Goal: Task Accomplishment & Management: Manage account settings

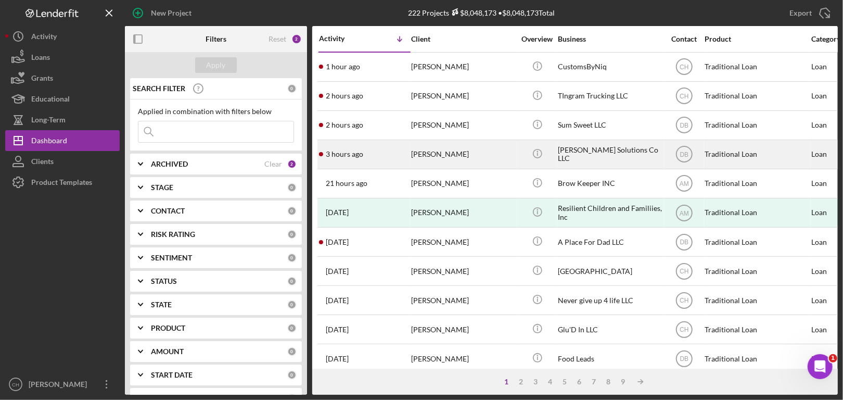
click at [479, 157] on div "[PERSON_NAME]" at bounding box center [463, 155] width 104 height 28
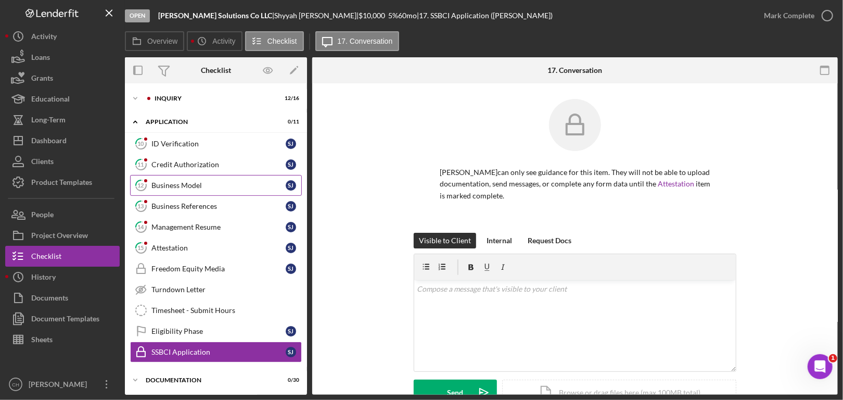
scroll to position [93, 0]
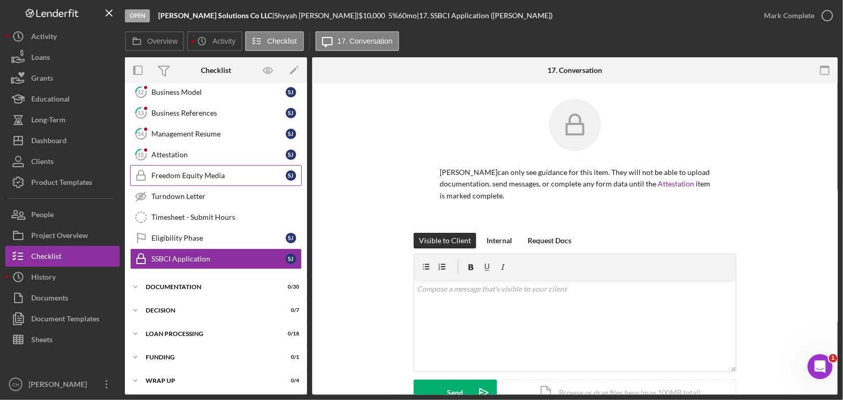
click at [244, 173] on div "Freedom Equity Media" at bounding box center [218, 175] width 134 height 8
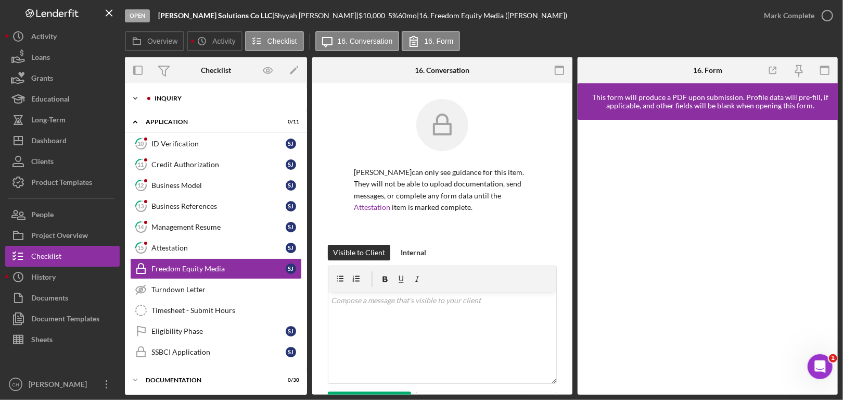
click at [139, 93] on icon "Icon/Expander" at bounding box center [135, 98] width 21 height 21
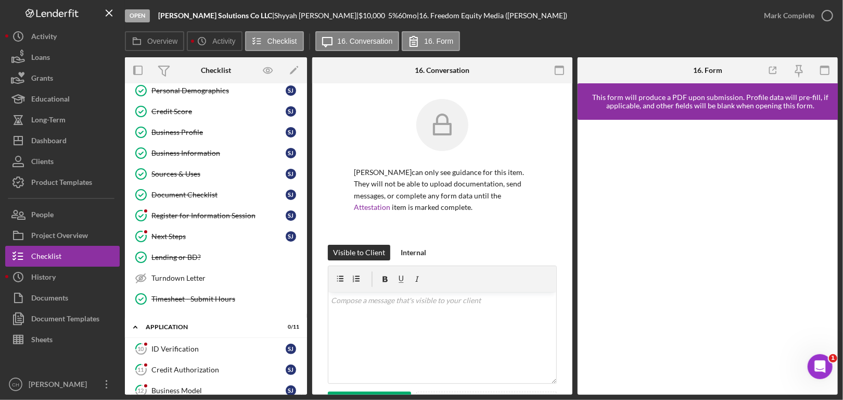
scroll to position [133, 0]
click at [211, 214] on div "Register for Information Session" at bounding box center [218, 216] width 134 height 8
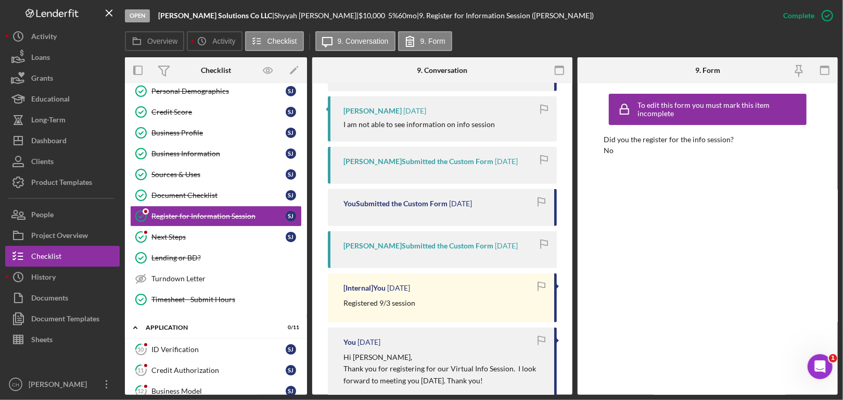
scroll to position [588, 0]
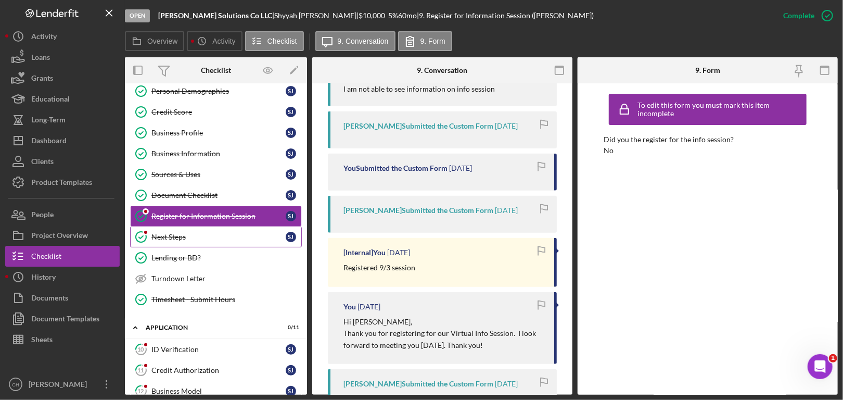
click at [211, 228] on link "Next Steps Next Steps [PERSON_NAME]" at bounding box center [216, 236] width 172 height 21
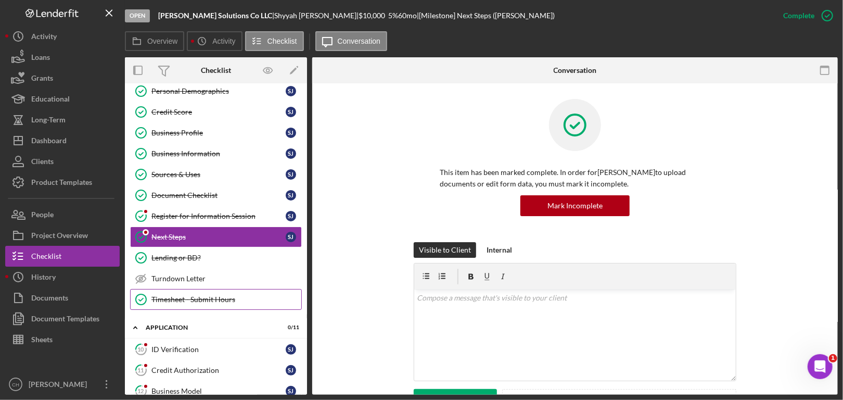
click at [218, 289] on link "Timesheet - Submit Hours Timesheet - Submit Hours" at bounding box center [216, 299] width 172 height 21
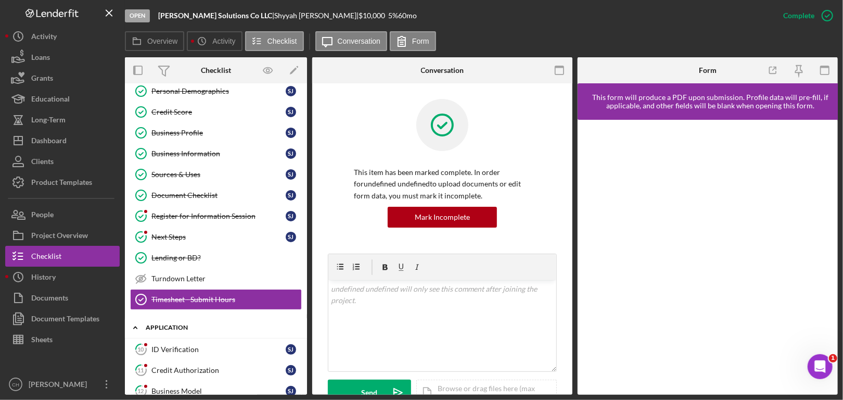
scroll to position [277, 0]
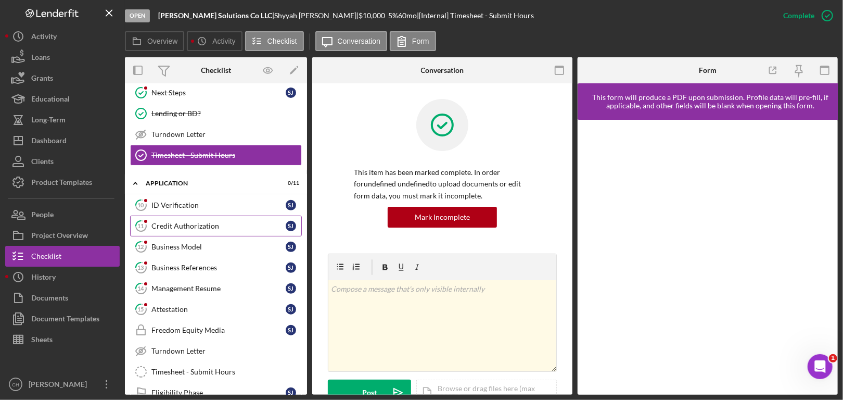
click at [233, 222] on div "Credit Authorization" at bounding box center [218, 226] width 134 height 8
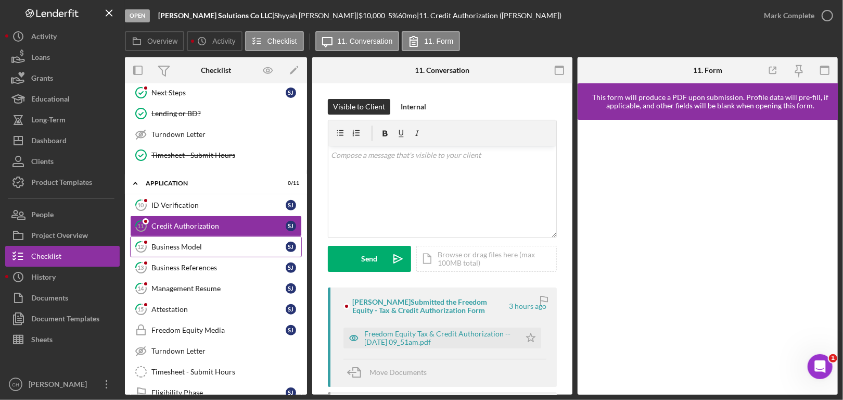
click at [223, 245] on div "Business Model" at bounding box center [218, 247] width 134 height 8
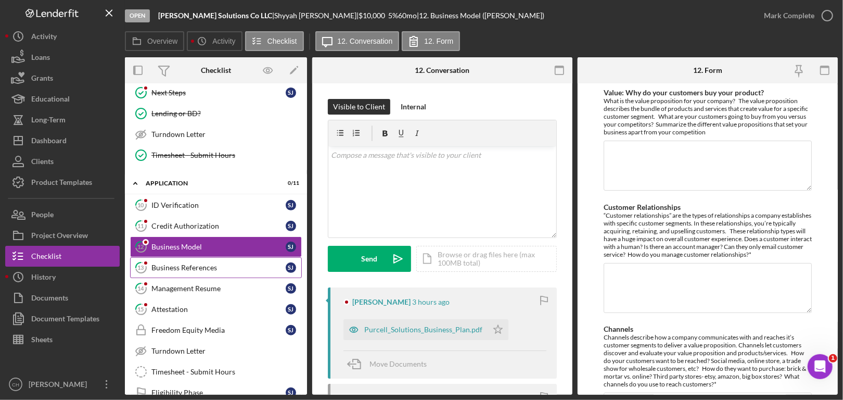
click at [220, 268] on link "13 Business References [PERSON_NAME]" at bounding box center [216, 267] width 172 height 21
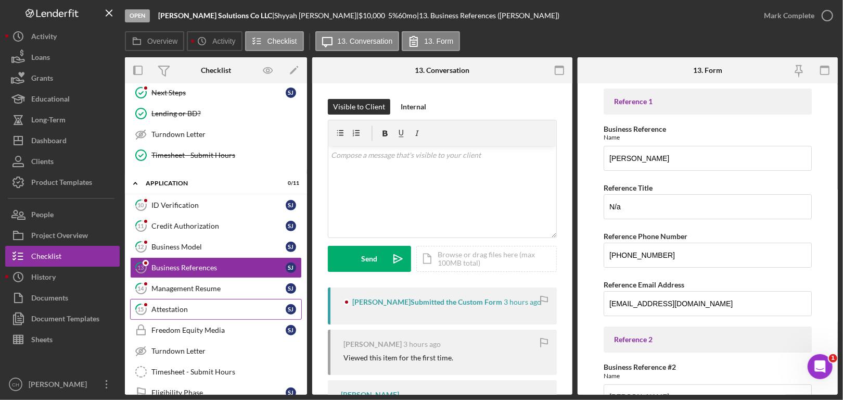
click at [194, 299] on link "15 Attestation [PERSON_NAME]" at bounding box center [216, 309] width 172 height 21
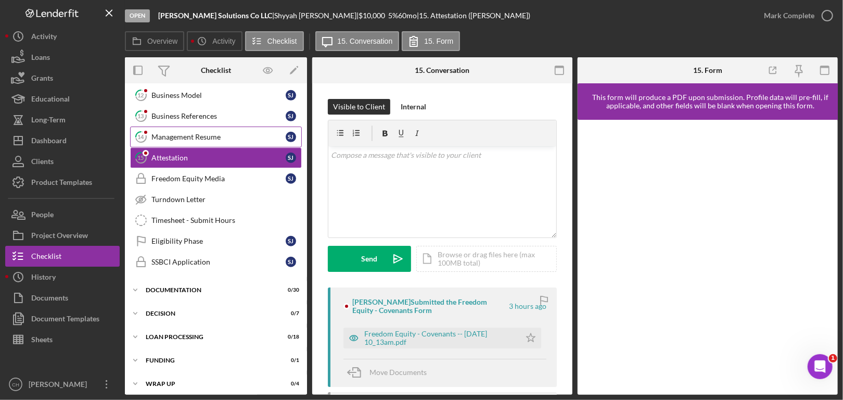
scroll to position [429, 0]
click at [235, 279] on div "Icon/Expander Documentation 0 / 30" at bounding box center [216, 289] width 182 height 21
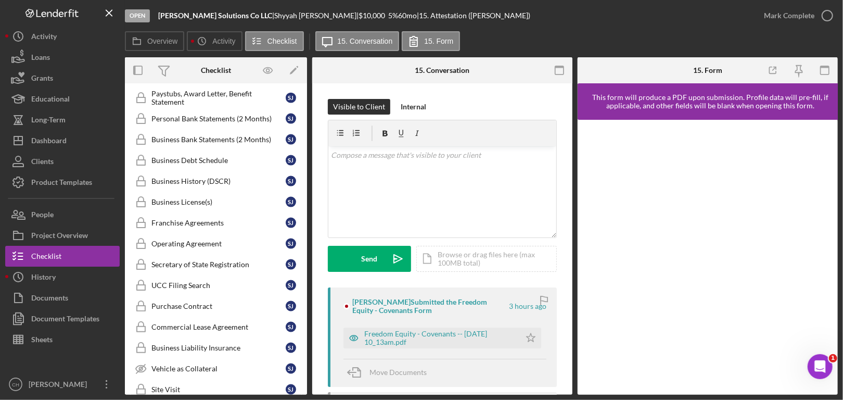
scroll to position [938, 0]
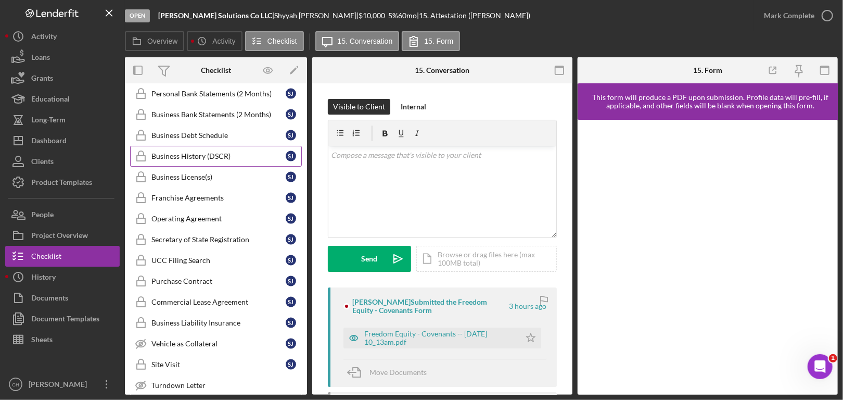
click at [214, 152] on div "Business History (DSCR)" at bounding box center [218, 156] width 134 height 8
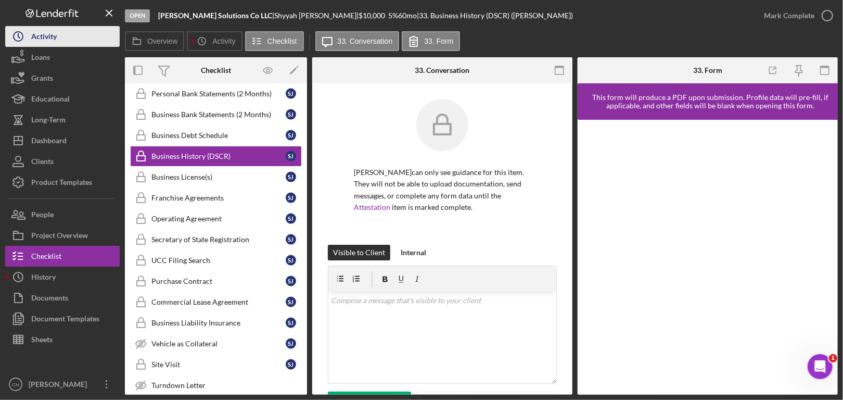
click at [55, 37] on div "Activity" at bounding box center [43, 37] width 25 height 23
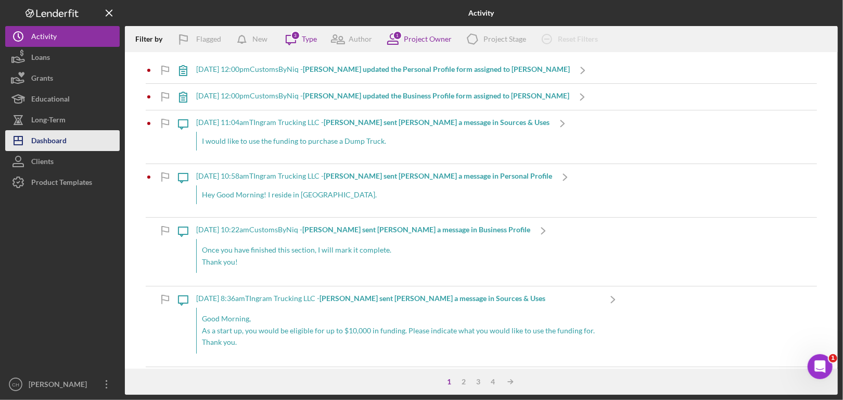
click at [40, 141] on div "Dashboard" at bounding box center [48, 141] width 35 height 23
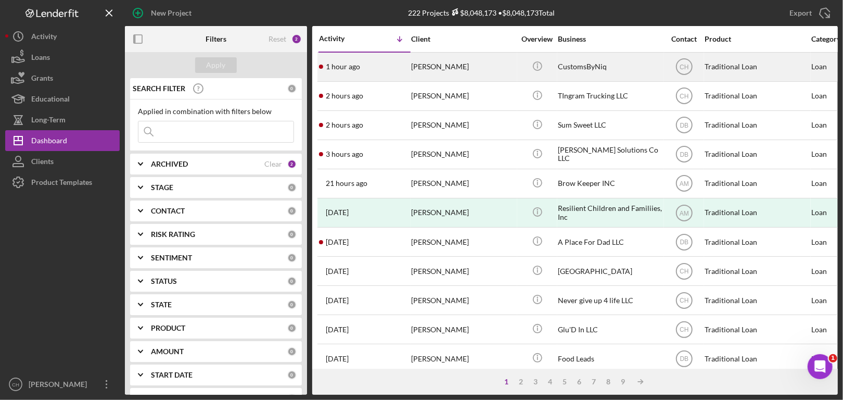
click at [464, 76] on div "[PERSON_NAME]" at bounding box center [463, 67] width 104 height 28
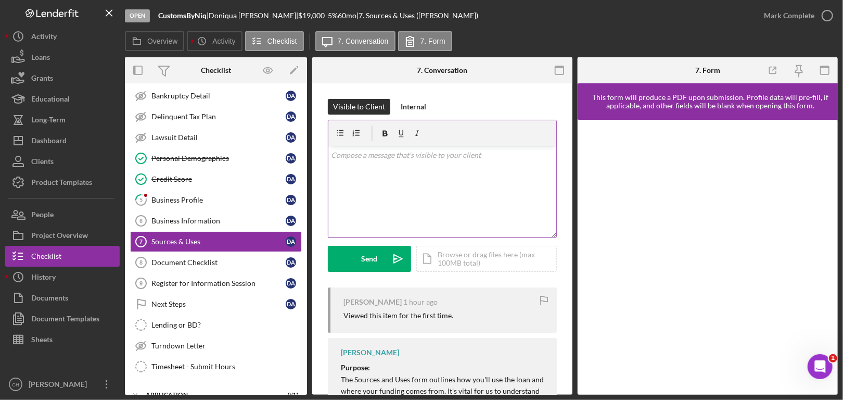
scroll to position [107, 0]
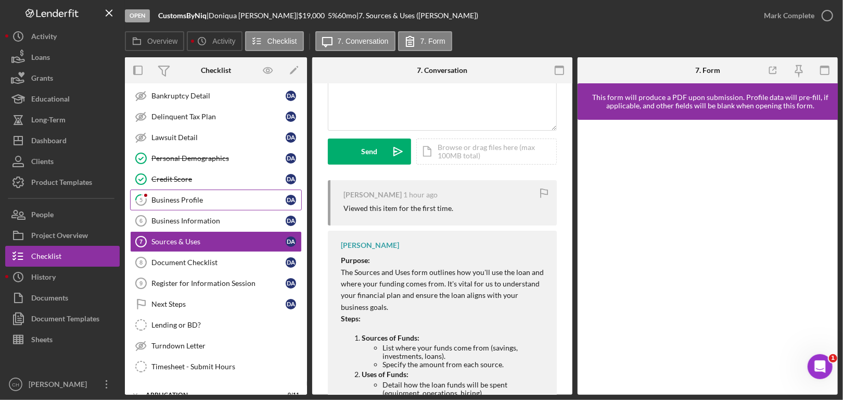
click at [213, 192] on link "5 Business Profile D A" at bounding box center [216, 199] width 172 height 21
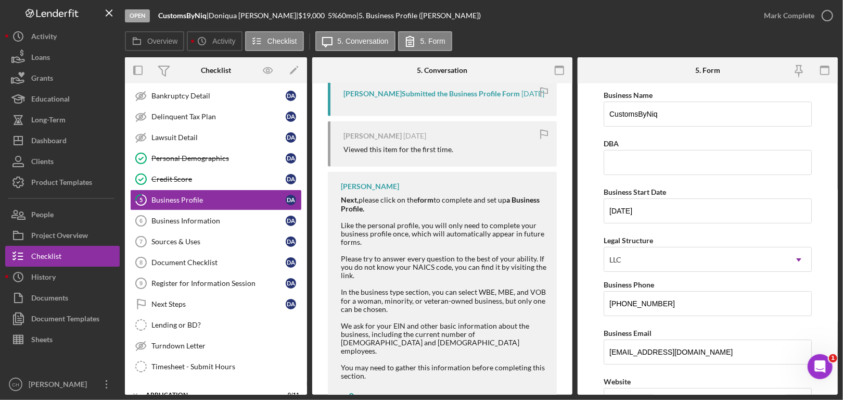
scroll to position [369, 0]
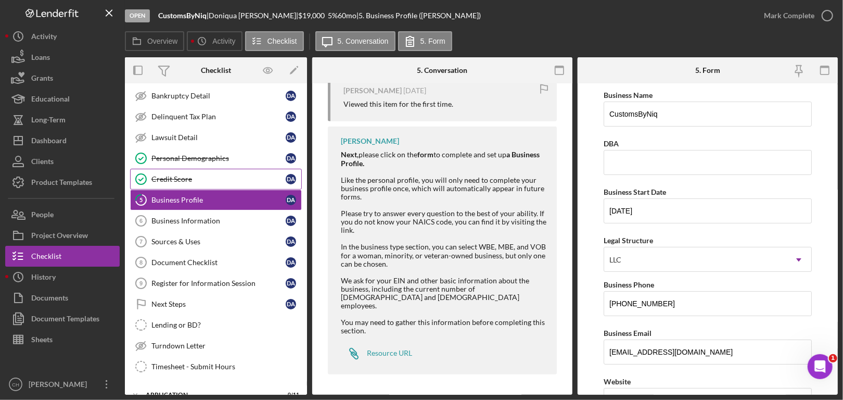
click at [235, 169] on link "Credit Score Credit Score D A" at bounding box center [216, 179] width 172 height 21
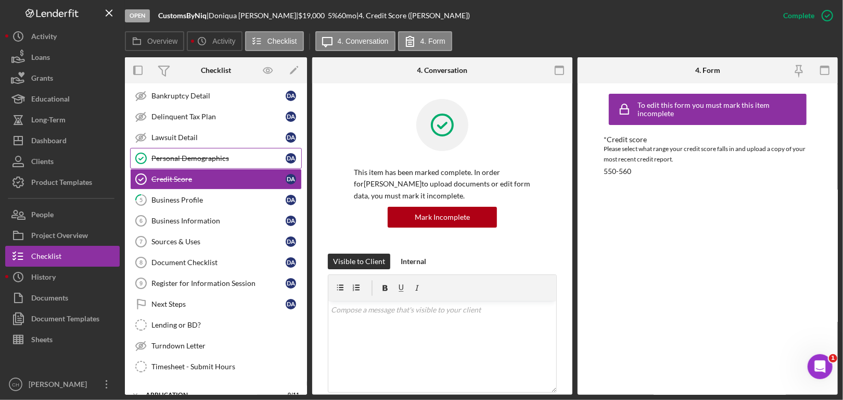
click at [229, 154] on div "Personal Demographics" at bounding box center [218, 158] width 134 height 8
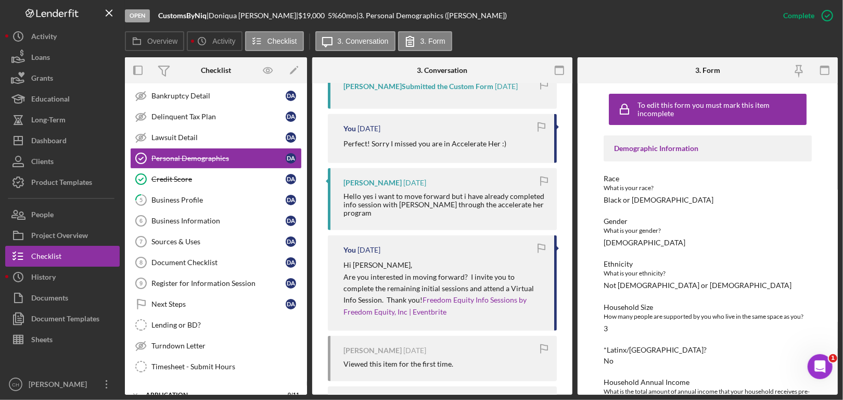
scroll to position [548, 0]
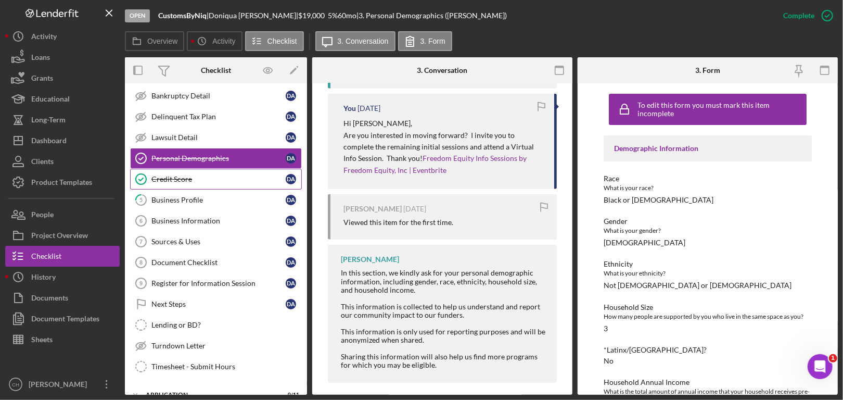
click at [212, 176] on div "Credit Score" at bounding box center [218, 179] width 134 height 8
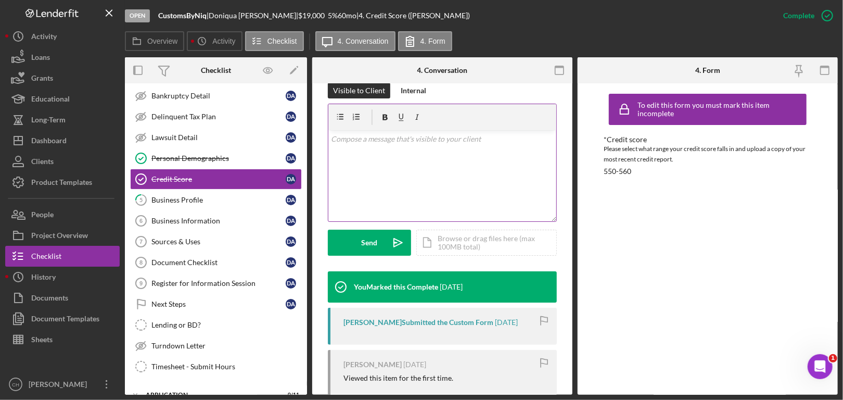
scroll to position [251, 0]
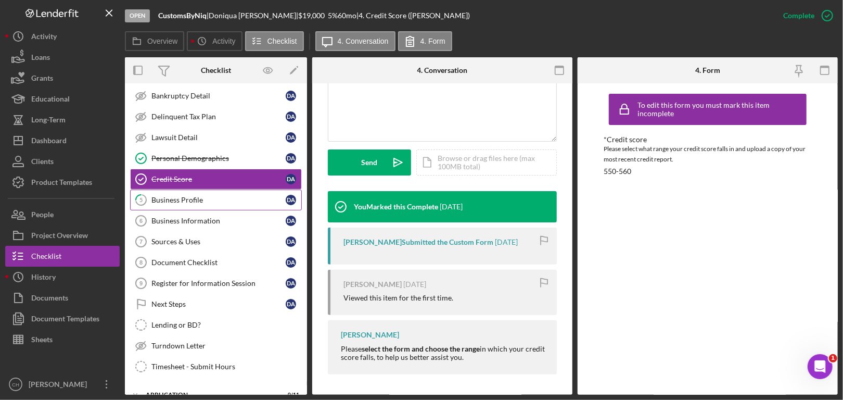
click at [222, 196] on div "Business Profile" at bounding box center [218, 200] width 134 height 8
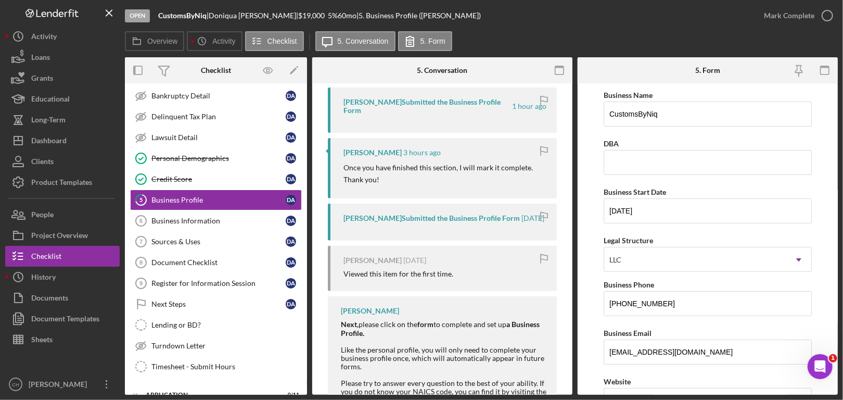
scroll to position [202, 0]
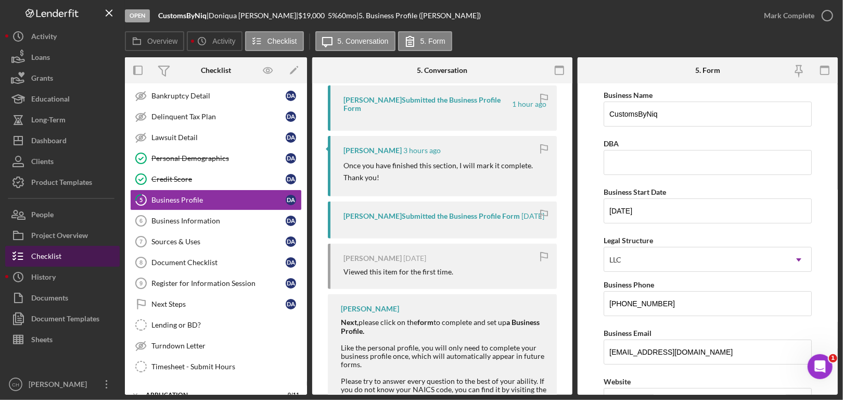
click at [53, 256] on div "Checklist" at bounding box center [46, 257] width 30 height 23
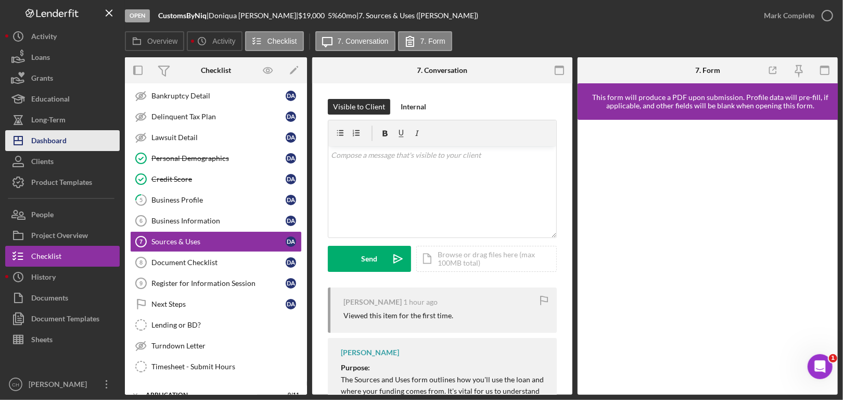
click at [55, 136] on div "Dashboard" at bounding box center [48, 141] width 35 height 23
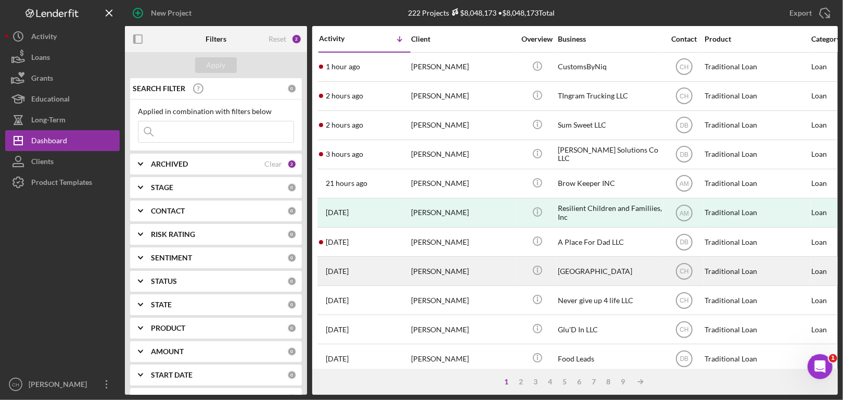
click at [426, 279] on div "[PERSON_NAME]" at bounding box center [463, 271] width 104 height 28
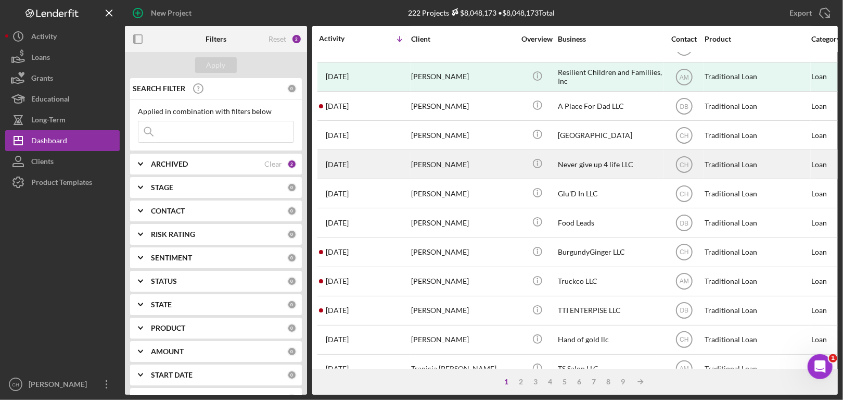
scroll to position [136, 0]
click at [502, 168] on div "[PERSON_NAME]" at bounding box center [463, 164] width 104 height 28
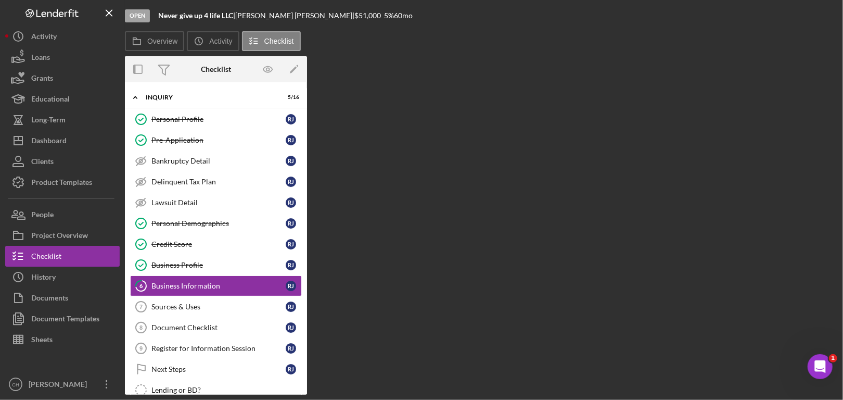
scroll to position [46, 0]
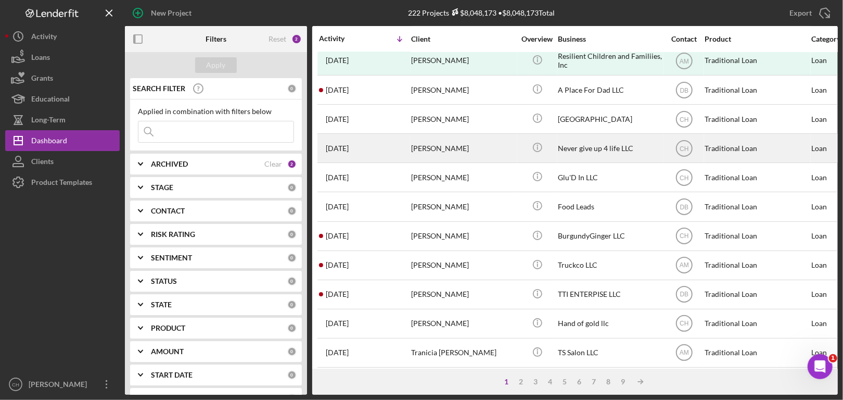
scroll to position [152, 0]
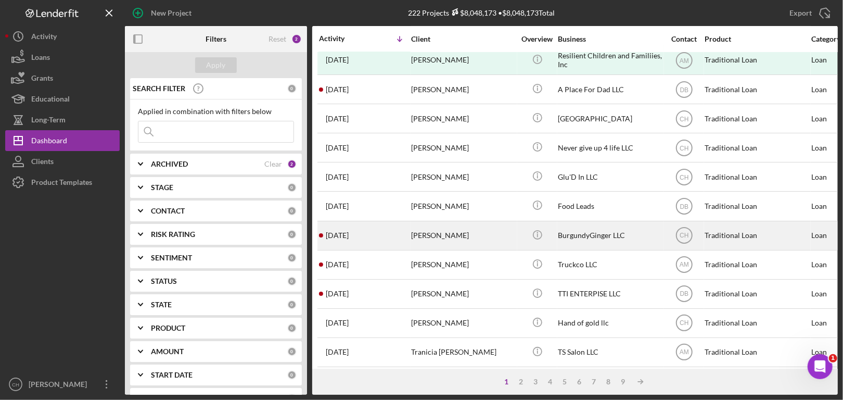
click at [493, 237] on div "[PERSON_NAME]" at bounding box center [463, 236] width 104 height 28
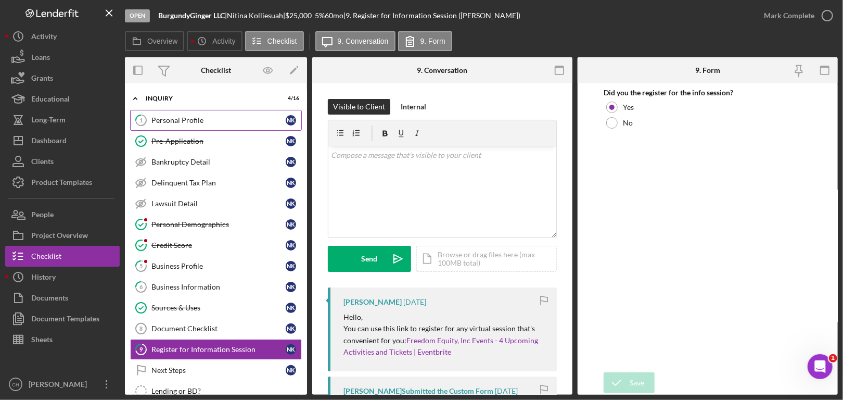
click at [210, 115] on link "1 Personal Profile N K" at bounding box center [216, 120] width 172 height 21
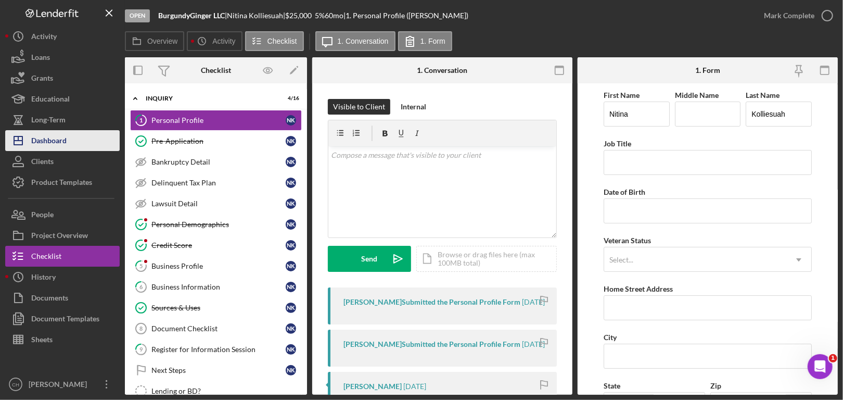
click at [50, 143] on div "Dashboard" at bounding box center [48, 141] width 35 height 23
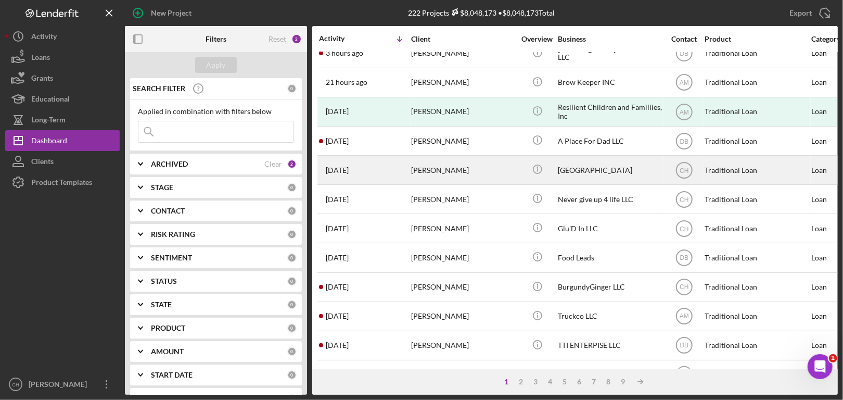
scroll to position [98, 0]
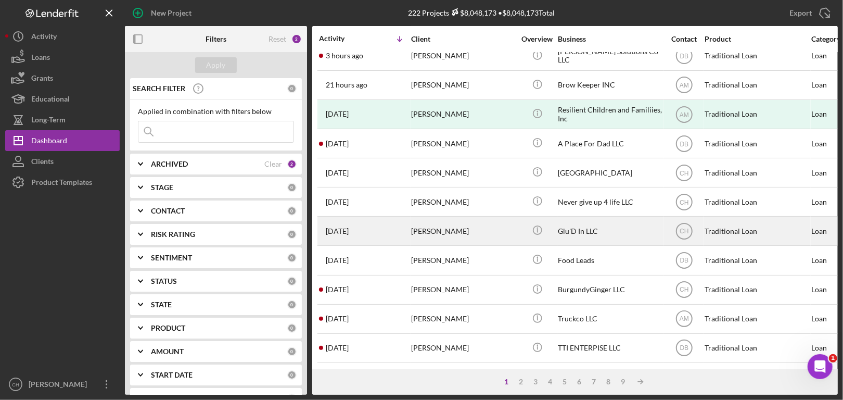
click at [480, 222] on div "[PERSON_NAME]" at bounding box center [463, 231] width 104 height 28
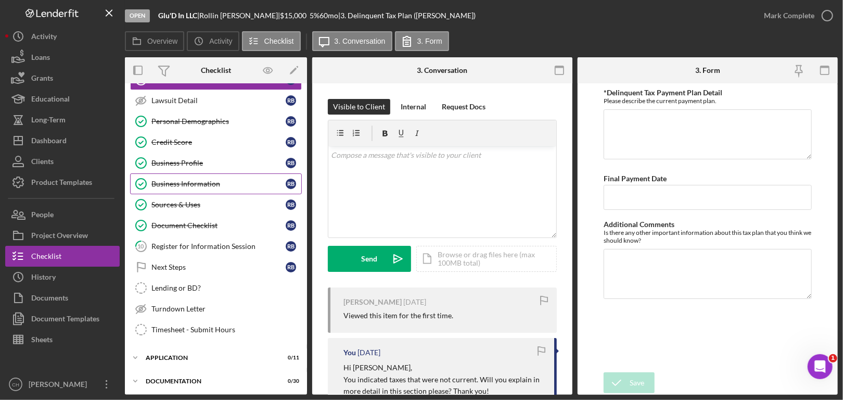
scroll to position [104, 0]
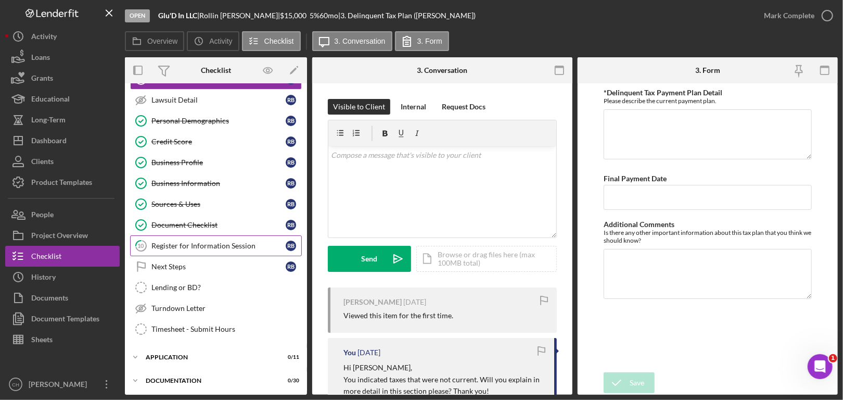
click at [203, 249] on link "10 Register for Information Session R B" at bounding box center [216, 245] width 172 height 21
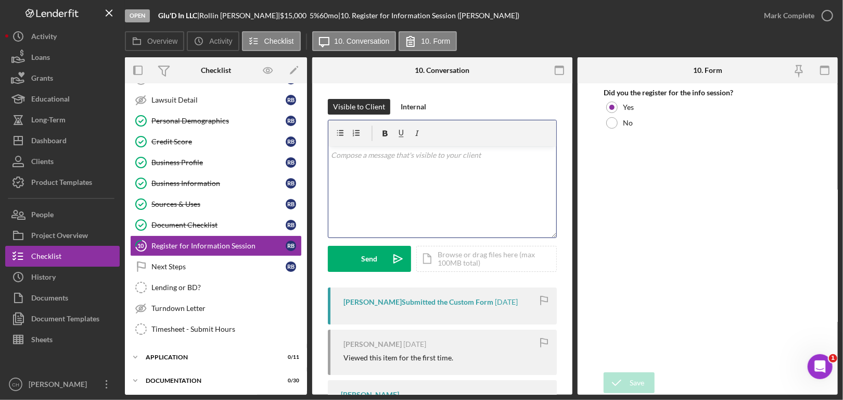
click at [472, 167] on div "v Color teal Color pink Remove color Add row above Add row below Add column bef…" at bounding box center [442, 191] width 228 height 91
click at [412, 105] on div "Internal" at bounding box center [413, 107] width 25 height 16
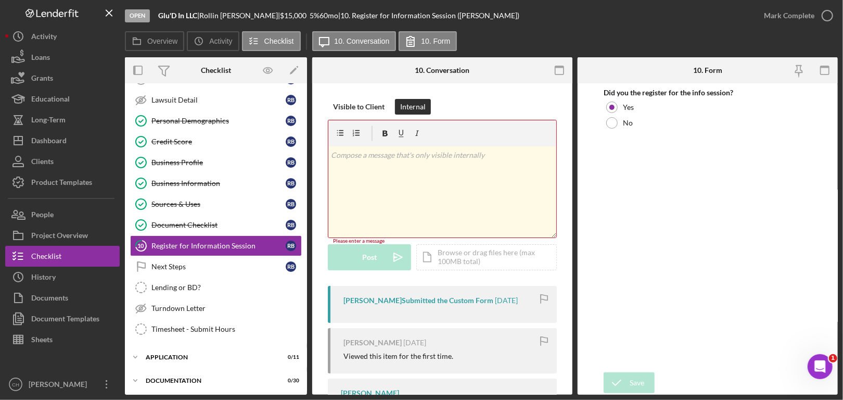
click at [394, 180] on div "v Color teal Color pink Remove color Add row above Add row below Add column bef…" at bounding box center [442, 191] width 228 height 91
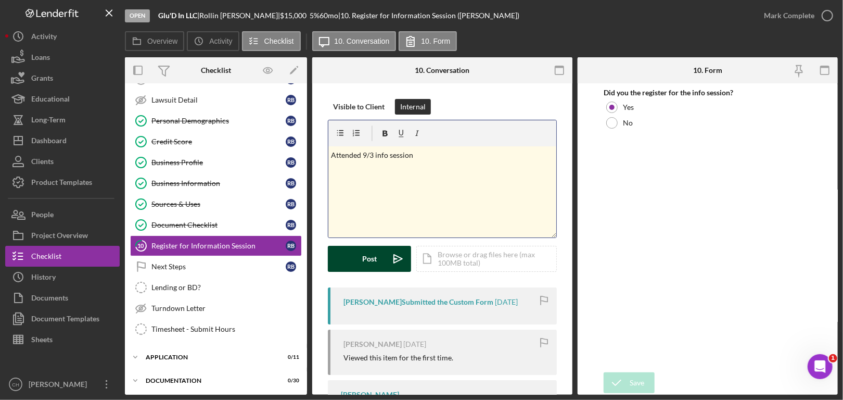
click at [386, 265] on icon "Icon/icon-invite-send" at bounding box center [398, 259] width 26 height 26
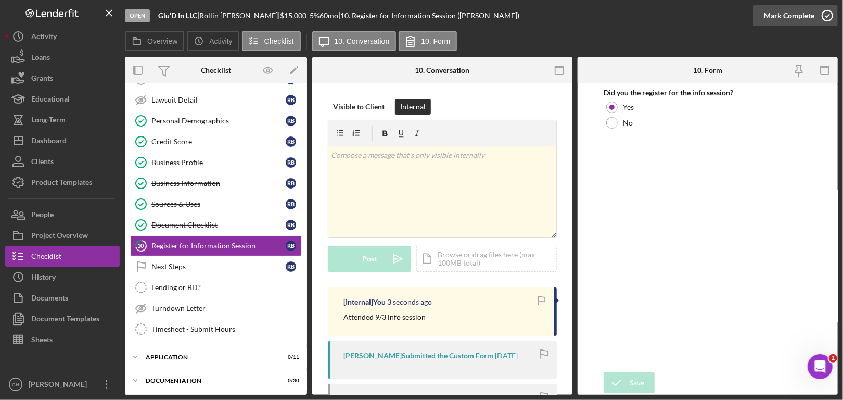
click at [824, 14] on icon "button" at bounding box center [827, 16] width 26 height 26
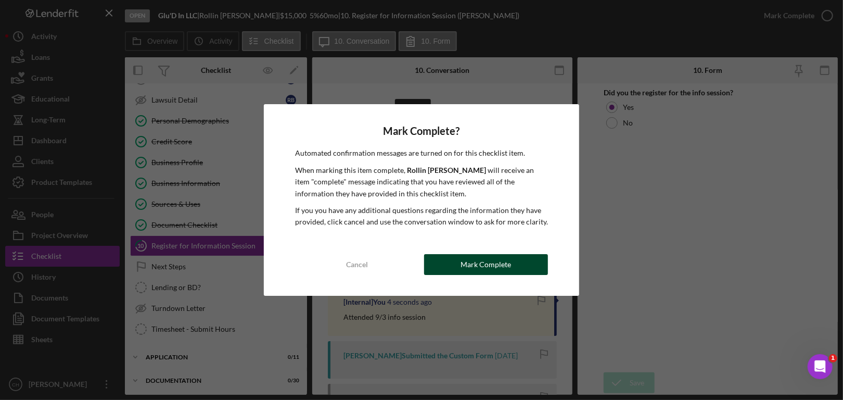
click at [492, 265] on div "Mark Complete" at bounding box center [486, 264] width 50 height 21
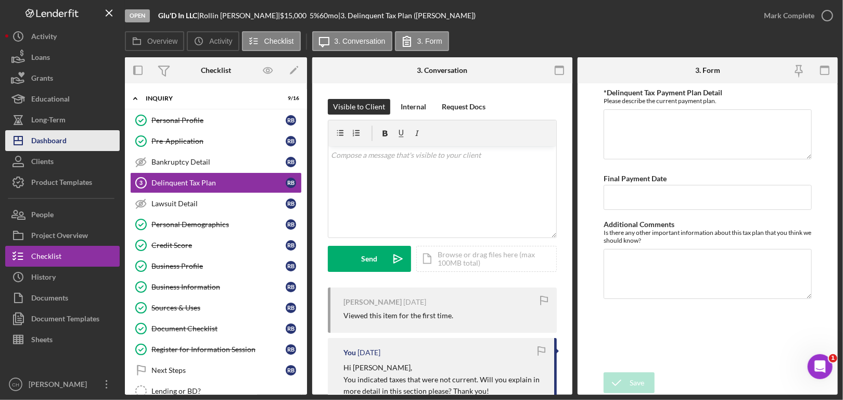
click at [67, 143] on div "Dashboard" at bounding box center [48, 141] width 35 height 23
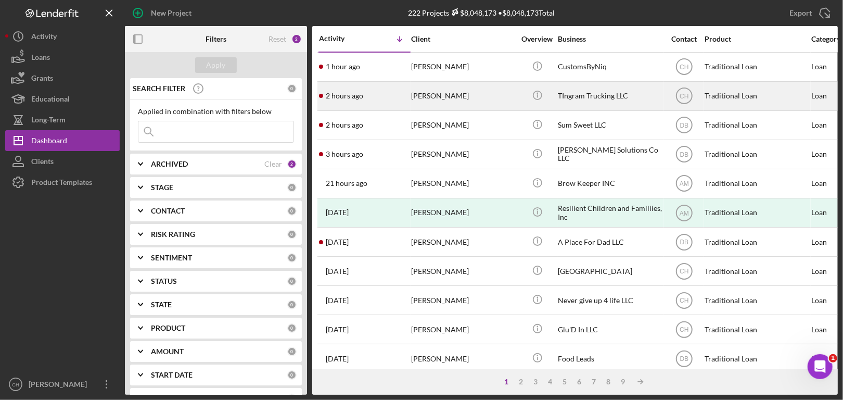
click at [495, 89] on div "[PERSON_NAME]" at bounding box center [463, 96] width 104 height 28
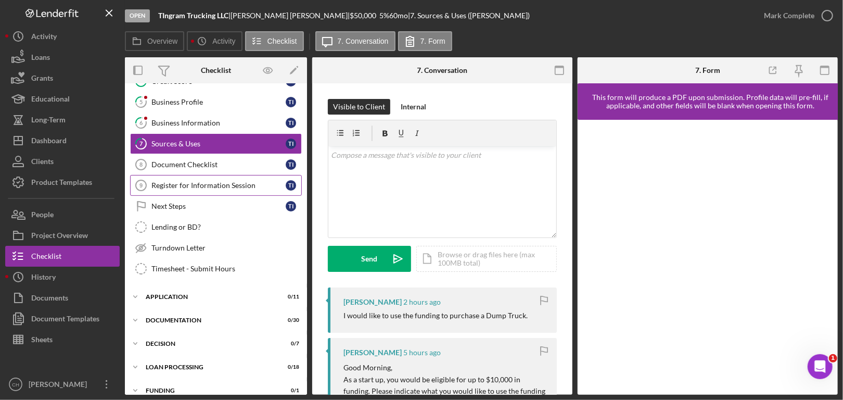
scroll to position [164, 0]
click at [229, 188] on link "Register for Information Session 9 Register for Information Session T I" at bounding box center [216, 184] width 172 height 21
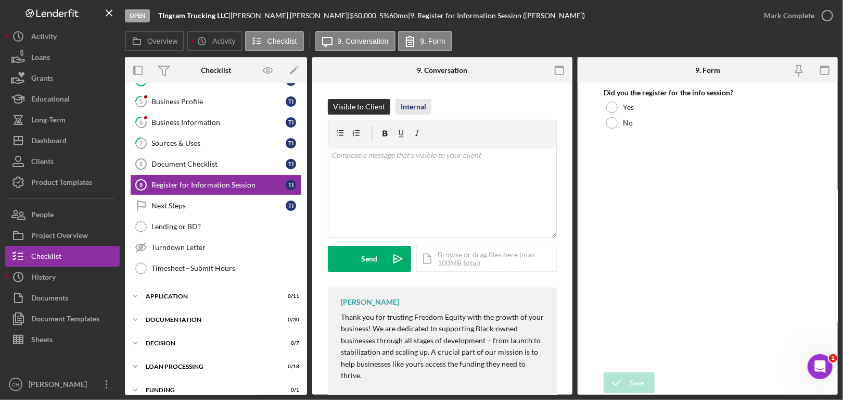
click at [414, 107] on div "Internal" at bounding box center [413, 107] width 25 height 16
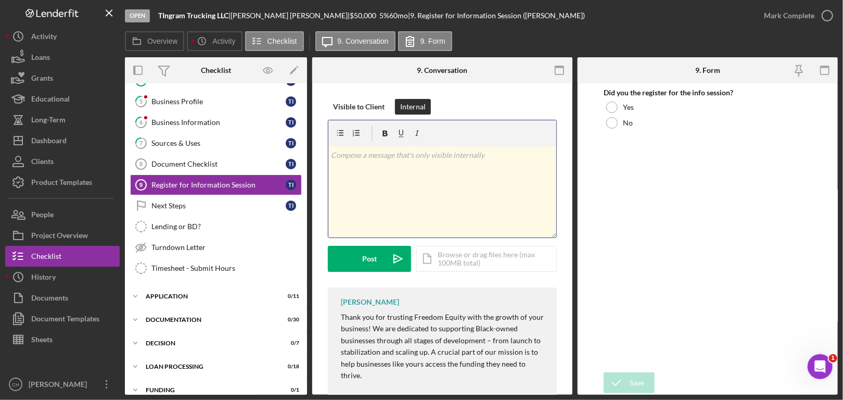
click at [401, 163] on div "v Color teal Color pink Remove color Add row above Add row below Add column bef…" at bounding box center [442, 191] width 228 height 91
click at [371, 258] on div "Post" at bounding box center [369, 259] width 15 height 26
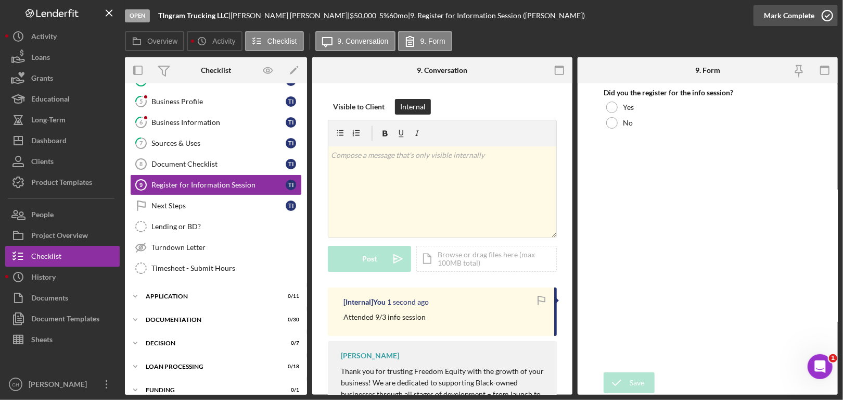
click at [825, 17] on icon "button" at bounding box center [827, 16] width 26 height 26
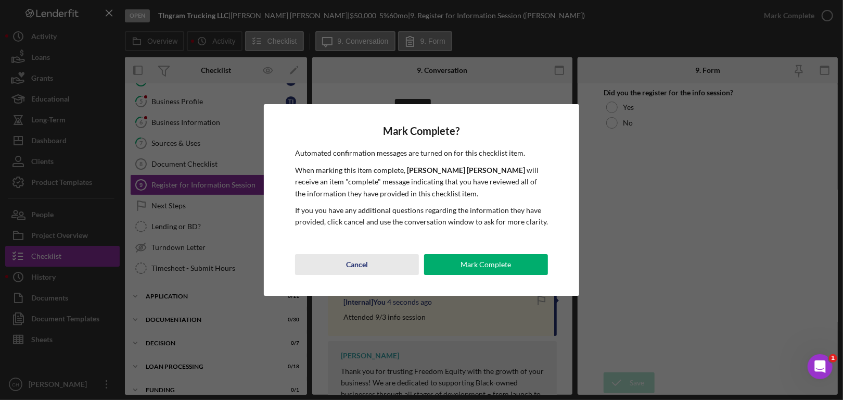
click at [365, 259] on div "Cancel" at bounding box center [357, 264] width 22 height 21
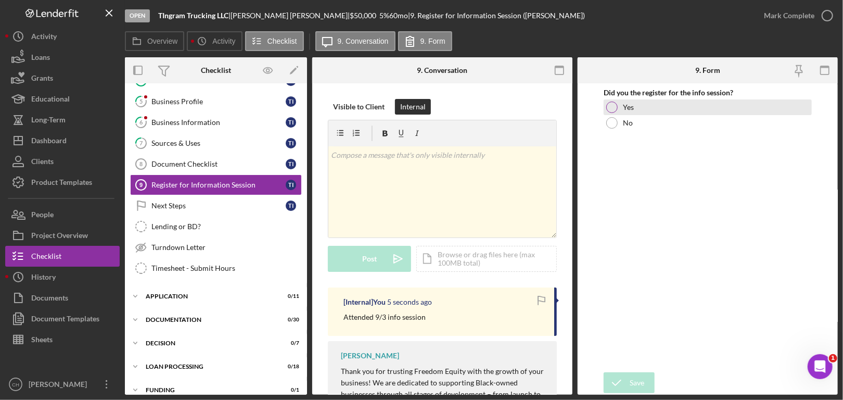
click at [616, 110] on div at bounding box center [611, 106] width 11 height 11
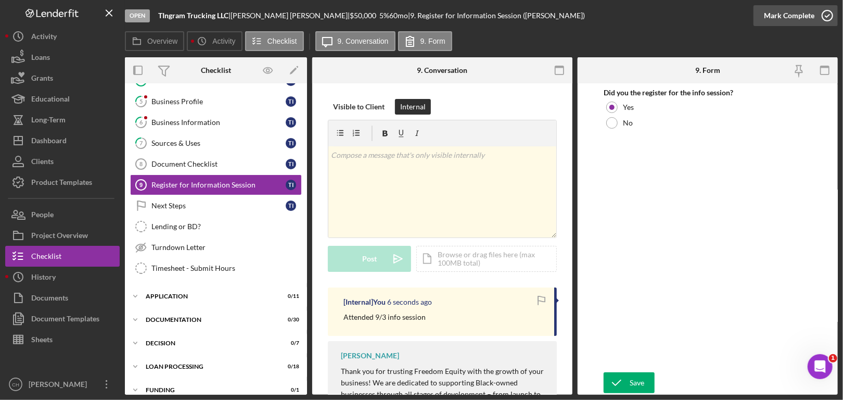
click at [822, 18] on icon "button" at bounding box center [827, 16] width 26 height 26
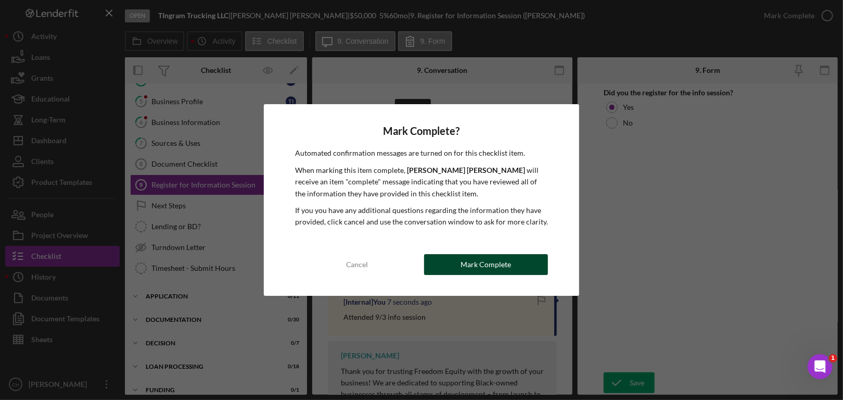
click at [519, 270] on button "Mark Complete" at bounding box center [486, 264] width 124 height 21
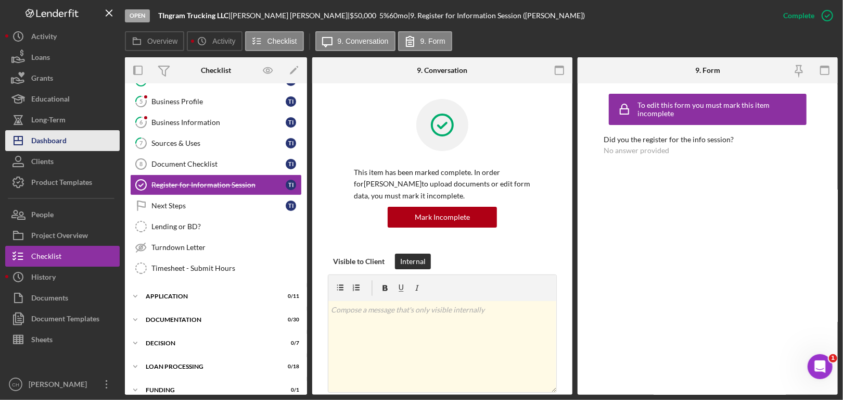
click at [67, 131] on button "Icon/Dashboard Dashboard" at bounding box center [62, 140] width 114 height 21
